Goal: Task Accomplishment & Management: Use online tool/utility

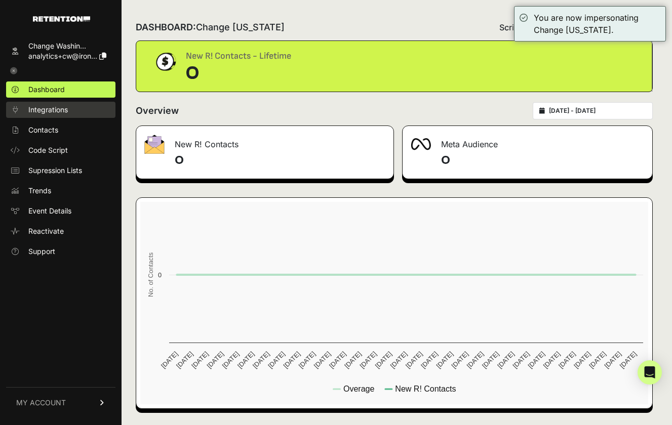
click at [50, 114] on span "Integrations" at bounding box center [47, 110] width 39 height 10
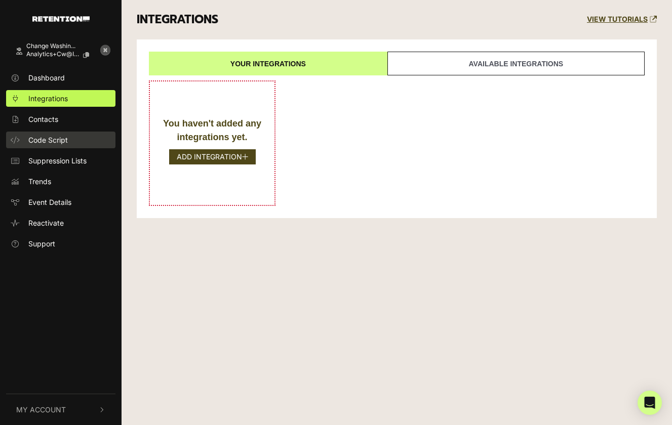
click at [55, 139] on span "Code Script" at bounding box center [47, 140] width 39 height 11
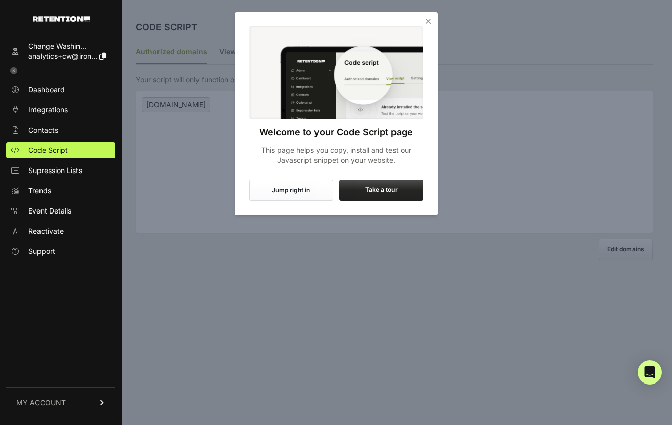
click at [428, 21] on icon "Close" at bounding box center [428, 21] width 10 height 10
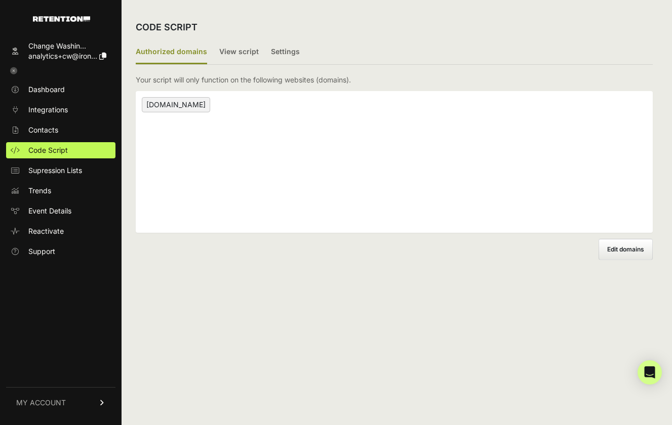
click at [617, 248] on span "Edit domains" at bounding box center [625, 250] width 37 height 8
click at [0, 0] on input "Add domain" at bounding box center [0, 0] width 0 height 0
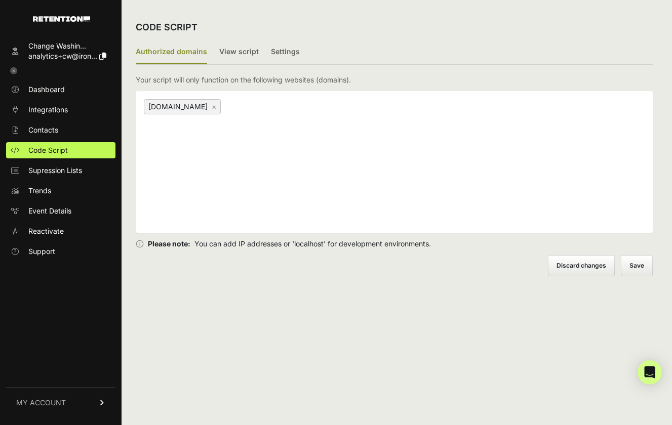
click at [281, 200] on div "www.changewashington.org ×" at bounding box center [394, 162] width 517 height 142
type input "changewashington.omrg"
click at [320, 106] on link "×" at bounding box center [317, 106] width 5 height 9
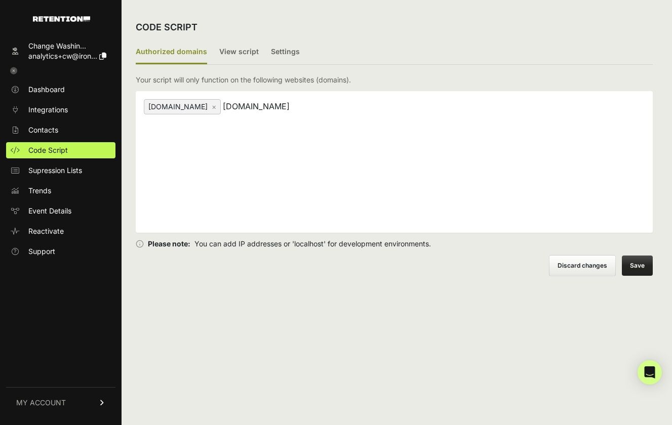
type input "changewashington.org"
click at [630, 269] on button "Save" at bounding box center [637, 266] width 31 height 20
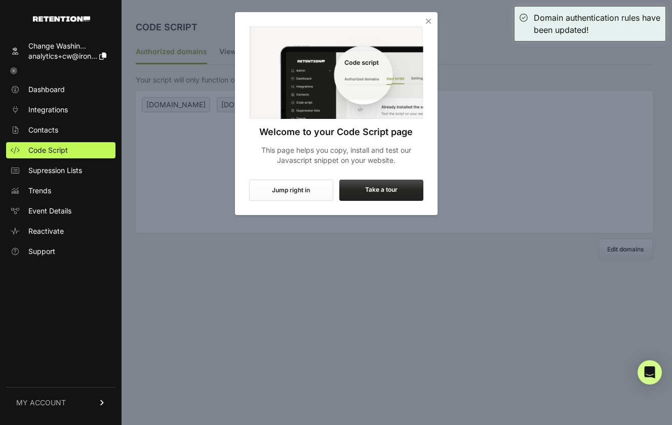
click at [430, 21] on icon "Close" at bounding box center [428, 21] width 10 height 10
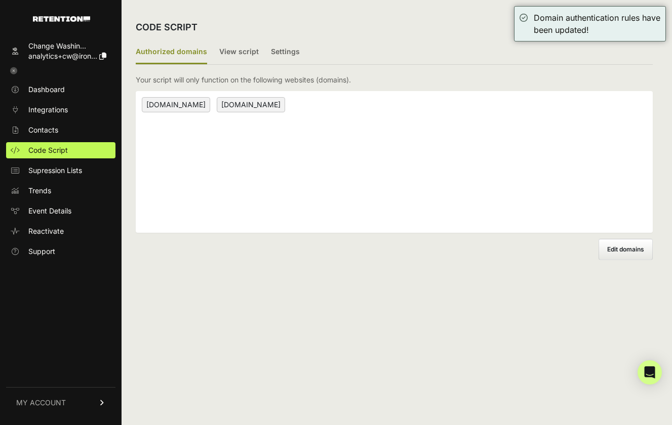
click at [249, 58] on label "View script" at bounding box center [238, 52] width 39 height 24
click at [0, 0] on input "View script" at bounding box center [0, 0] width 0 height 0
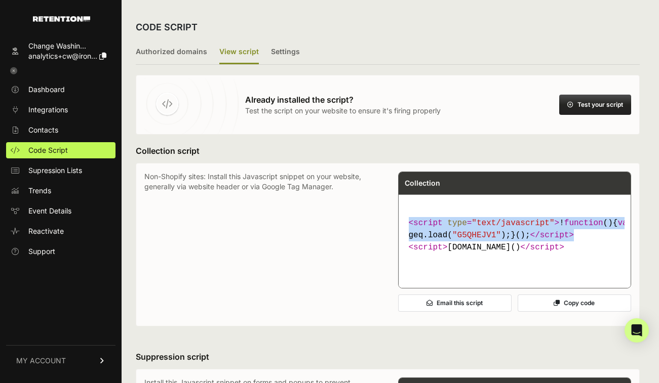
drag, startPoint x: 463, startPoint y: 258, endPoint x: 394, endPoint y: 219, distance: 79.3
click at [394, 219] on div "Non-Shopify sites: Install this Javascript snippet on your website, generally v…" at bounding box center [387, 245] width 486 height 146
copy code "< script type = "text/javascript" > ! function ( ) { var geq= window .geq= wind…"
